Goal: Task Accomplishment & Management: Complete application form

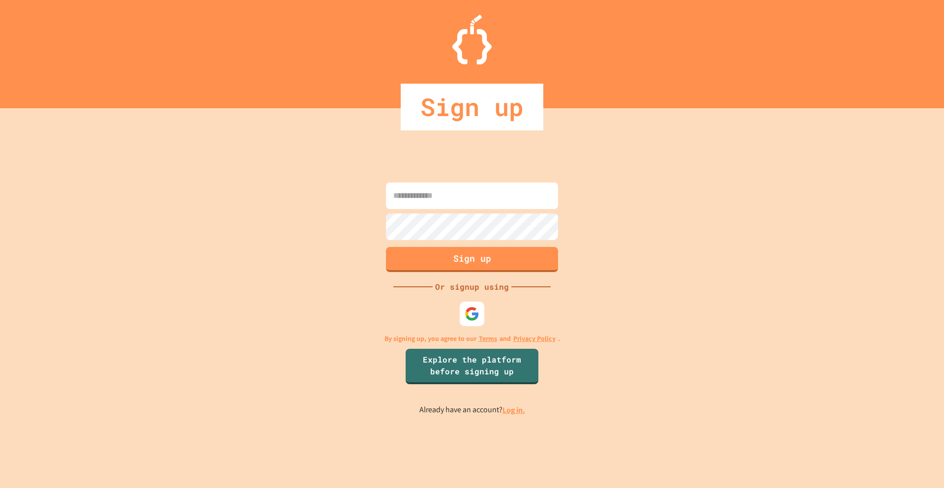
click at [471, 197] on input at bounding box center [472, 195] width 172 height 27
type input "**********"
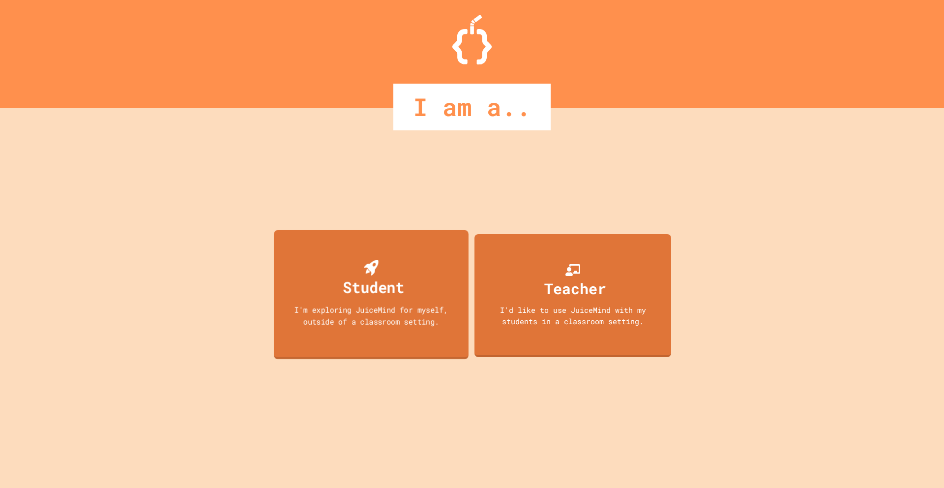
click at [361, 286] on div "Student" at bounding box center [373, 286] width 61 height 23
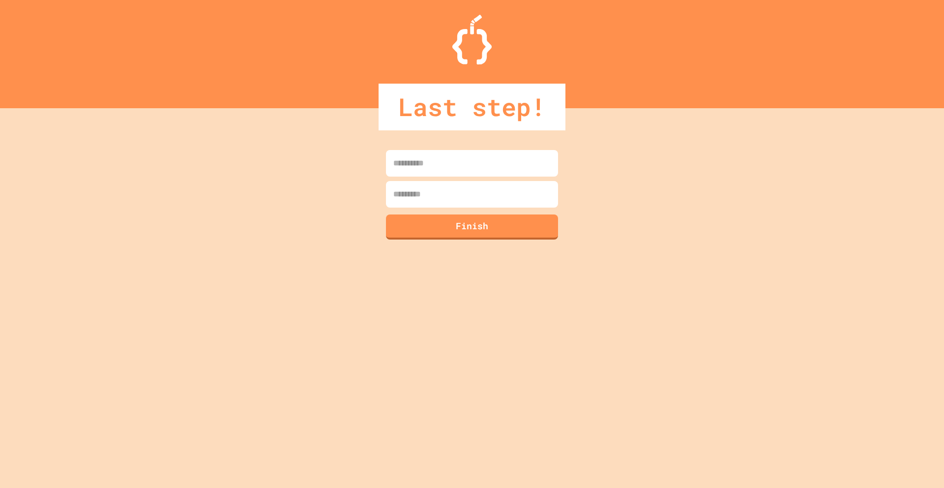
click at [470, 156] on input at bounding box center [472, 163] width 172 height 27
type input "******"
click at [487, 194] on input at bounding box center [472, 194] width 172 height 27
type input "*"
click at [480, 214] on button "Finish" at bounding box center [472, 226] width 172 height 25
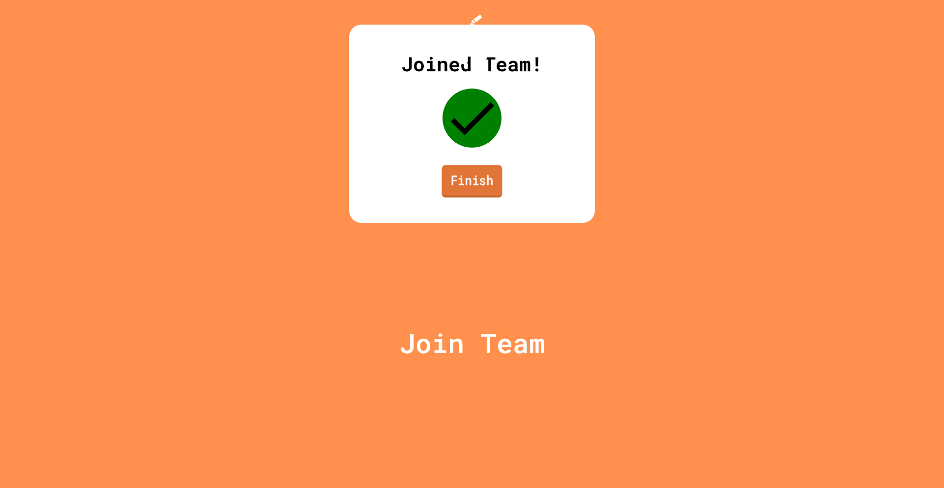
click at [477, 197] on link "Finish" at bounding box center [472, 181] width 60 height 32
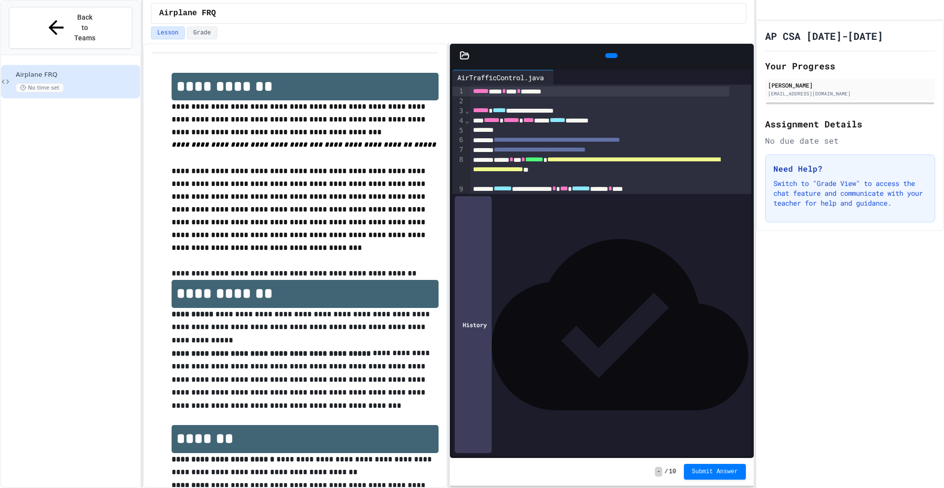
click at [610, 56] on icon at bounding box center [610, 56] width 0 height 0
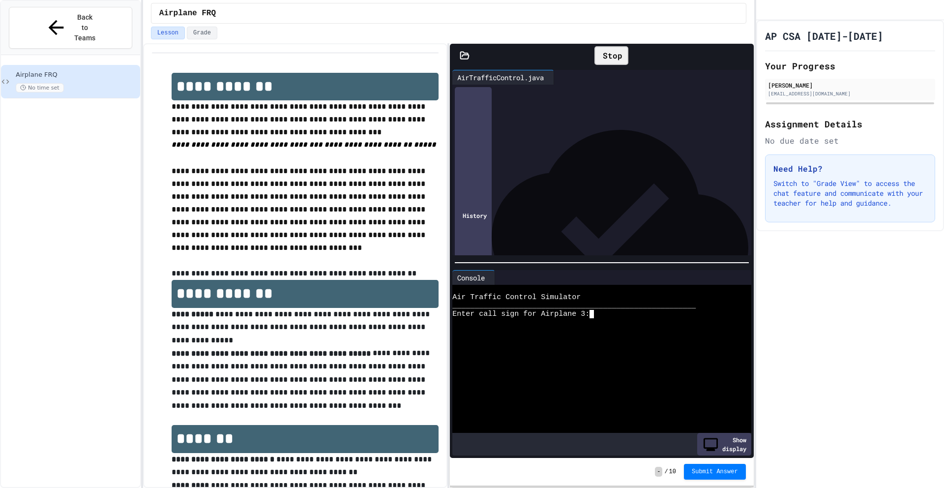
click at [598, 312] on textarea "Terminal input" at bounding box center [596, 314] width 4 height 8
click at [596, 311] on textarea "Terminal input" at bounding box center [596, 314] width 4 height 8
click at [567, 339] on div at bounding box center [593, 339] width 283 height 8
click at [550, 318] on div at bounding box center [593, 322] width 283 height 8
click at [525, 156] on span "*" at bounding box center [523, 159] width 4 height 7
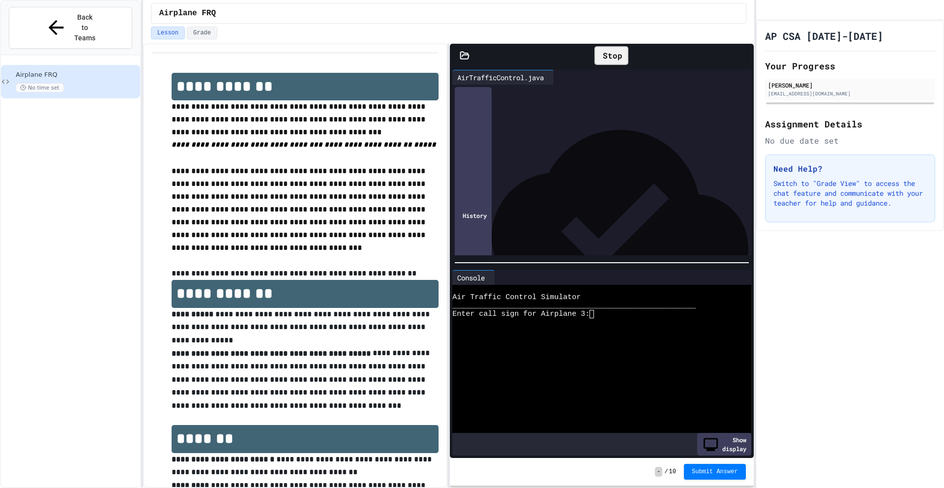
click at [390, 209] on p "**********" at bounding box center [305, 209] width 267 height 89
click at [595, 313] on textarea "Terminal input" at bounding box center [596, 314] width 4 height 8
drag, startPoint x: 171, startPoint y: 346, endPoint x: 343, endPoint y: 349, distance: 172.1
click at [343, 349] on p "**********" at bounding box center [305, 379] width 267 height 65
click at [595, 312] on textarea "Terminal input" at bounding box center [596, 314] width 4 height 8
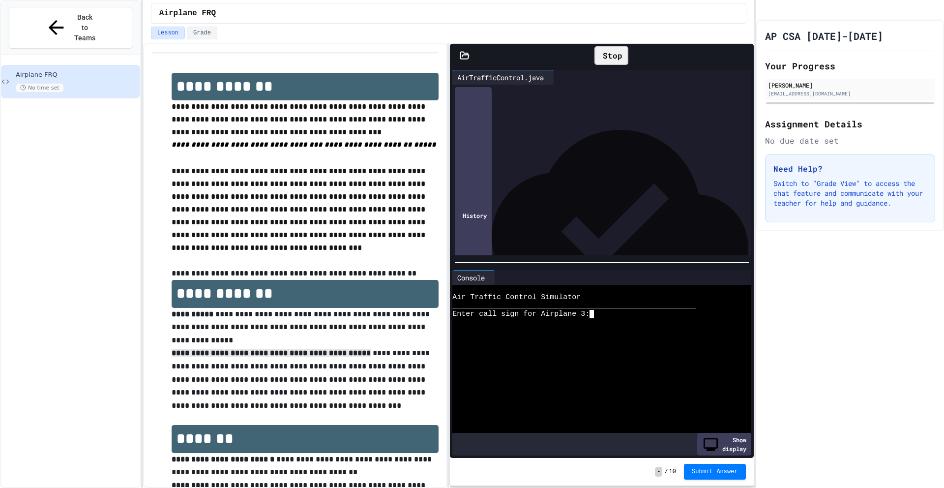
scroll to position [0, 154]
type textarea "**********"
click at [713, 468] on span "Submit Answer" at bounding box center [715, 471] width 46 height 8
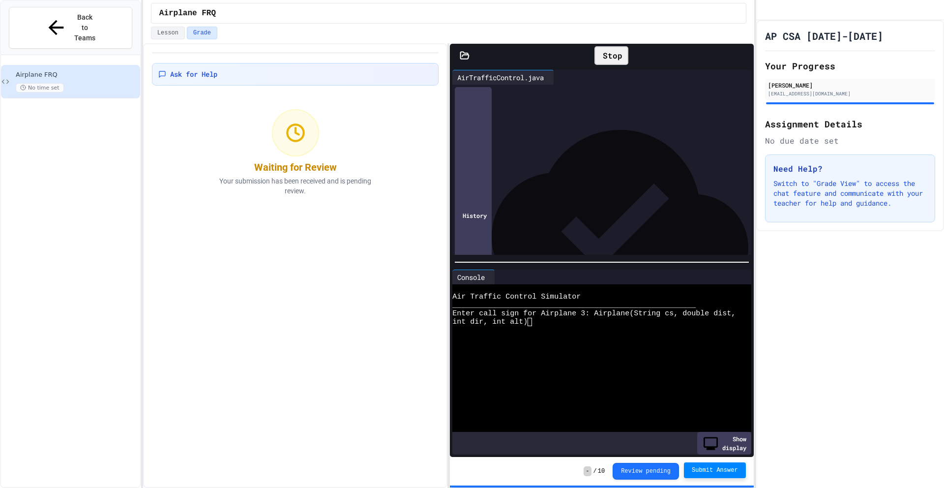
click at [180, 41] on div "Lesson Grade" at bounding box center [448, 35] width 611 height 17
click at [183, 33] on button "Lesson" at bounding box center [168, 33] width 34 height 13
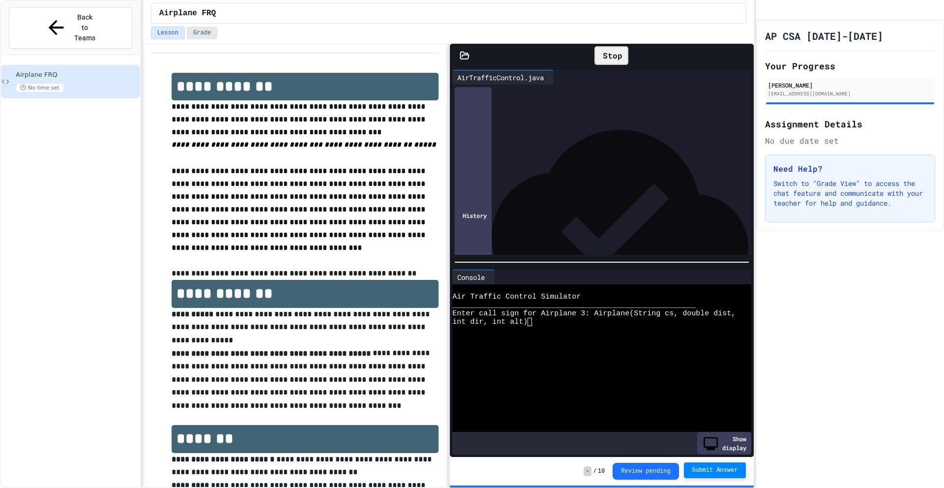
click at [200, 33] on button "Grade" at bounding box center [202, 33] width 30 height 13
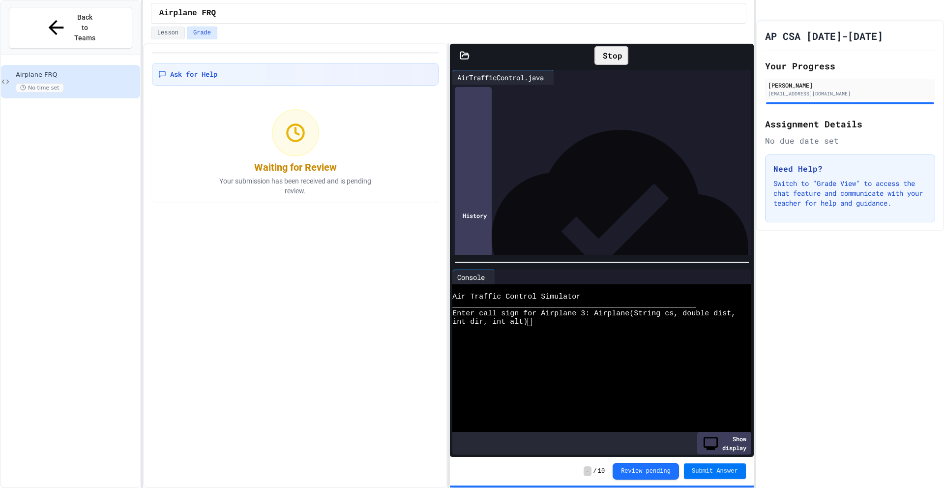
click at [705, 477] on button "Submit Answer" at bounding box center [715, 471] width 62 height 16
click at [699, 467] on span "Submit Answer" at bounding box center [715, 471] width 46 height 8
click at [590, 64] on div "Stop" at bounding box center [612, 55] width 44 height 29
click at [600, 56] on icon at bounding box center [600, 56] width 0 height 0
drag, startPoint x: 269, startPoint y: 174, endPoint x: 255, endPoint y: 159, distance: 20.9
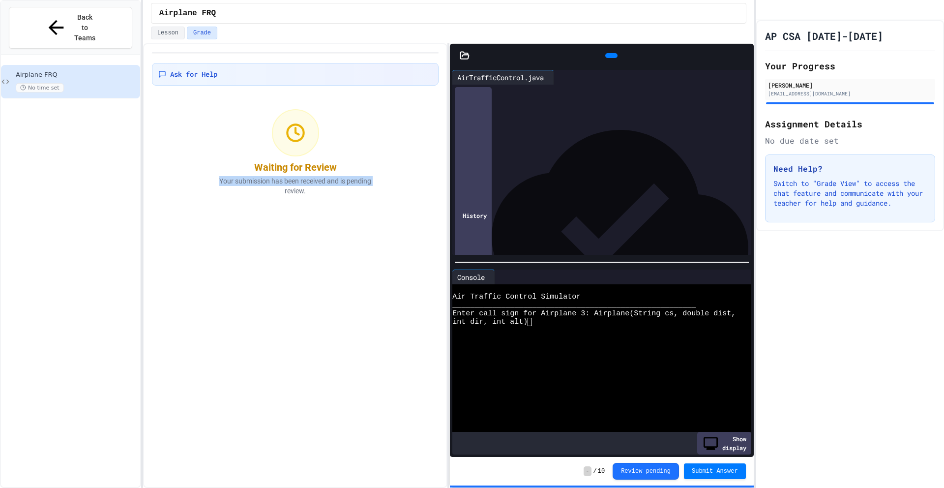
click at [269, 184] on div "Waiting for Review Your submission has been received and is pending review." at bounding box center [295, 152] width 189 height 98
click at [632, 463] on button "Review pending" at bounding box center [646, 471] width 66 height 17
click at [281, 149] on div at bounding box center [295, 132] width 47 height 47
click at [318, 124] on div "Waiting for Review Your submission has been received and is pending review." at bounding box center [295, 152] width 189 height 98
click at [318, 124] on div at bounding box center [295, 132] width 47 height 47
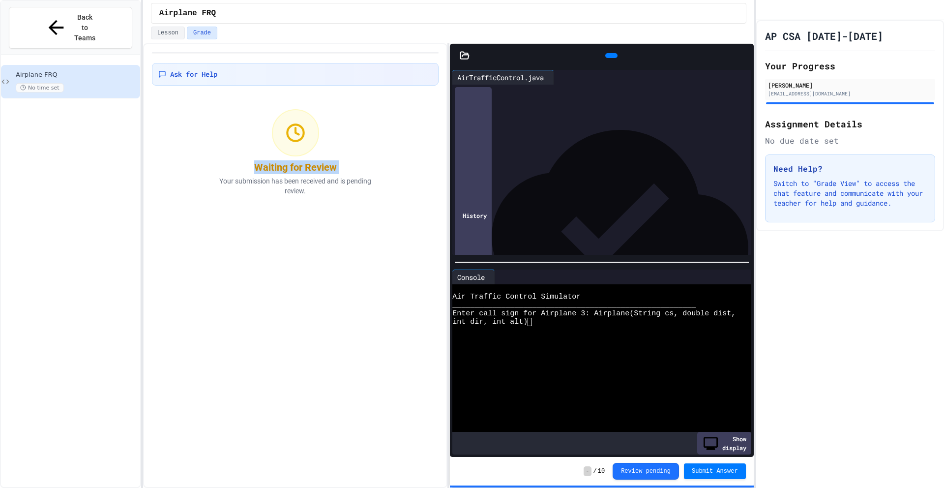
drag, startPoint x: 318, startPoint y: 125, endPoint x: 323, endPoint y: 140, distance: 16.2
click at [318, 128] on div at bounding box center [295, 132] width 47 height 47
click at [326, 147] on div "Waiting for Review Your submission has been received and is pending review." at bounding box center [295, 152] width 189 height 98
drag, startPoint x: 327, startPoint y: 152, endPoint x: 320, endPoint y: 152, distance: 6.4
click at [326, 151] on div "Waiting for Review Your submission has been received and is pending review." at bounding box center [295, 152] width 189 height 98
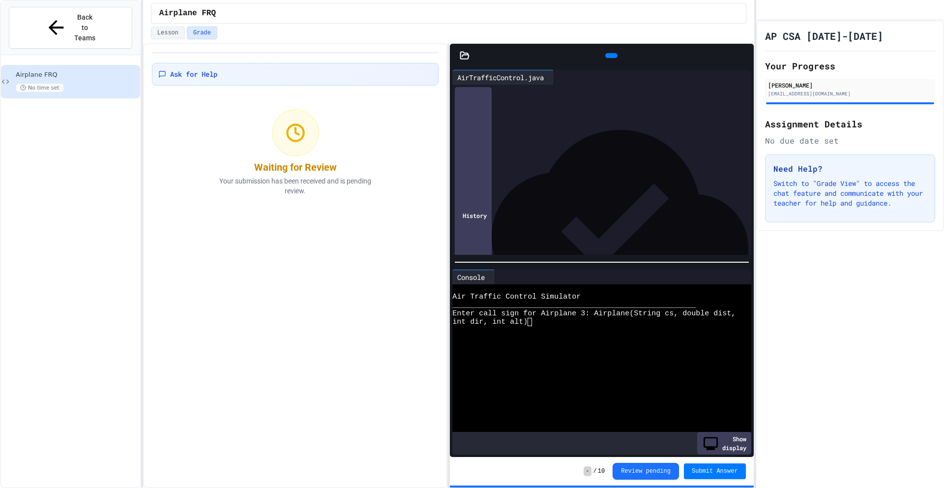
drag, startPoint x: 313, startPoint y: 151, endPoint x: 270, endPoint y: 154, distance: 42.9
click at [310, 150] on div "Waiting for Review Your submission has been received and is pending review." at bounding box center [295, 152] width 189 height 98
click at [266, 149] on div "Waiting for Review Your submission has been received and is pending review." at bounding box center [295, 152] width 189 height 98
drag, startPoint x: 250, startPoint y: 149, endPoint x: 256, endPoint y: 154, distance: 8.0
click at [250, 149] on div "Waiting for Review Your submission has been received and is pending review." at bounding box center [295, 152] width 189 height 98
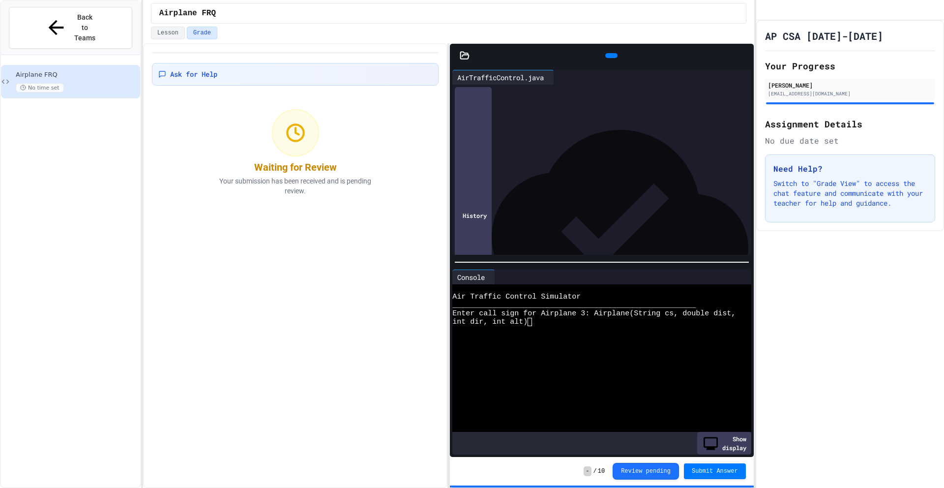
drag, startPoint x: 268, startPoint y: 129, endPoint x: 277, endPoint y: 133, distance: 9.5
click at [268, 129] on div "Waiting for Review Your submission has been received and is pending review." at bounding box center [295, 152] width 189 height 98
click at [279, 133] on div at bounding box center [295, 132] width 47 height 47
click at [280, 135] on div at bounding box center [295, 132] width 47 height 47
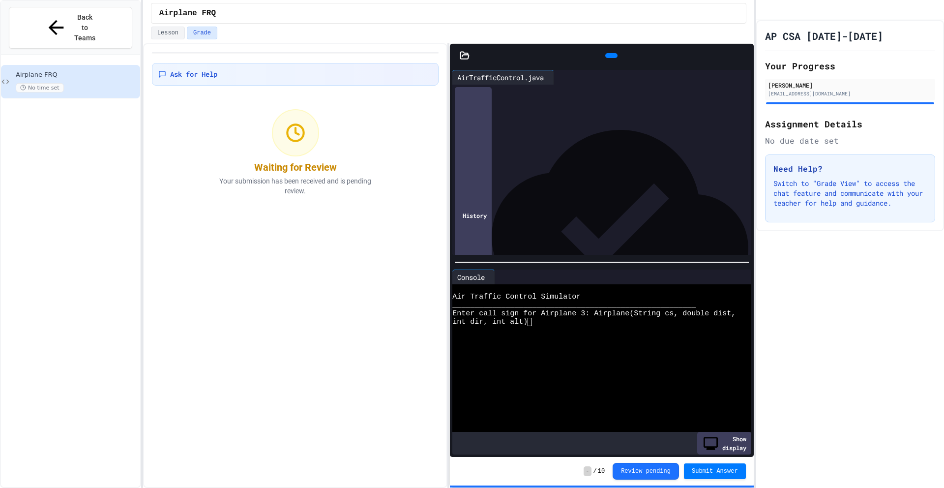
click at [285, 136] on div at bounding box center [295, 132] width 47 height 47
click at [537, 320] on div "int dir, int alt)" at bounding box center [593, 322] width 283 height 8
click at [535, 321] on textarea "Terminal input" at bounding box center [534, 322] width 4 height 8
